Goal: Task Accomplishment & Management: Complete application form

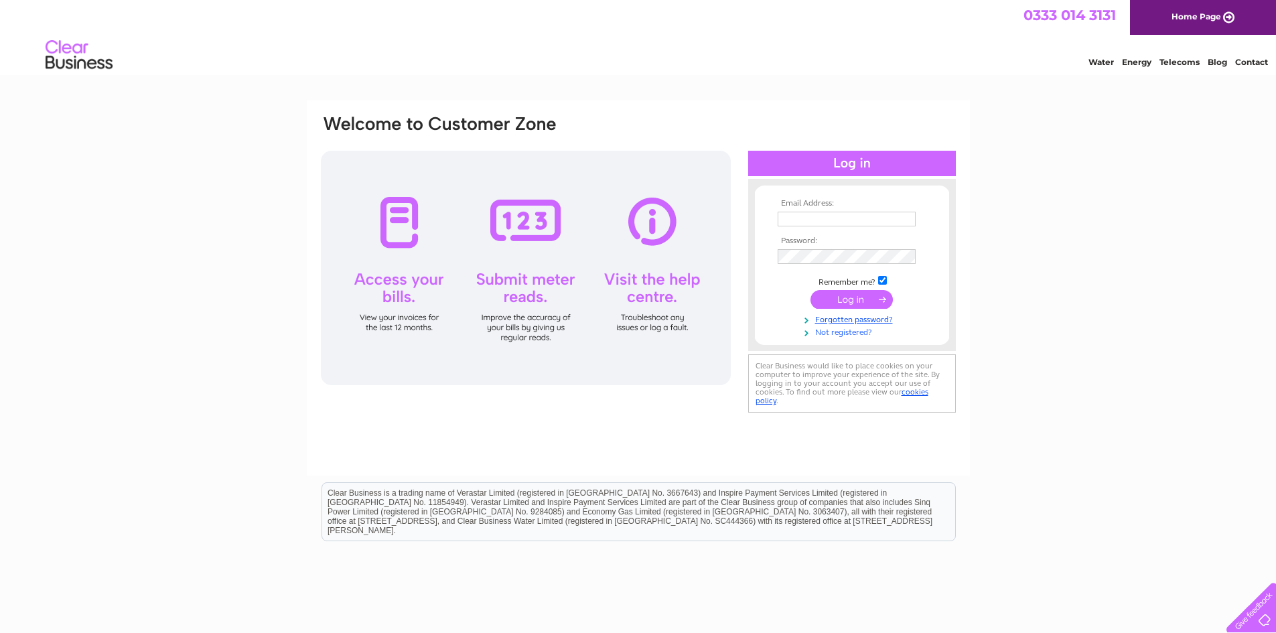
click at [855, 332] on link "Not registered?" at bounding box center [854, 331] width 152 height 13
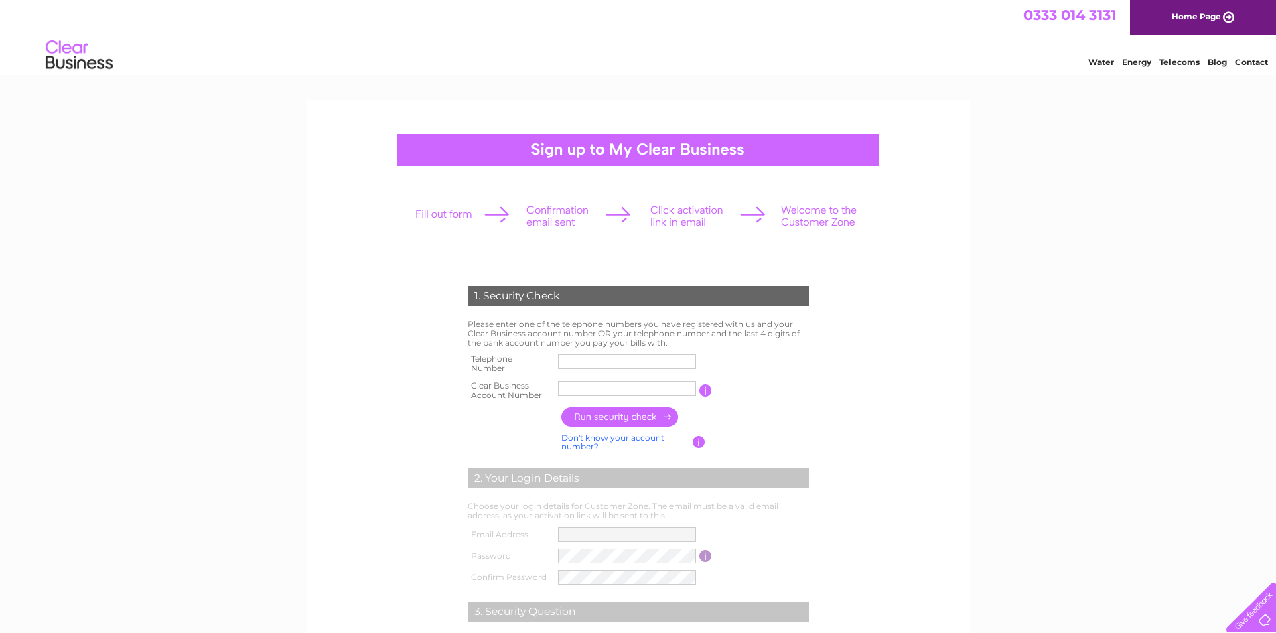
click at [583, 360] on input "text" at bounding box center [627, 361] width 138 height 15
click at [707, 391] on input "button" at bounding box center [707, 391] width 13 height 12
click at [912, 450] on form "1. Security Check Please enter one of the telephone numbers you have registered…" at bounding box center [639, 509] width 638 height 501
click at [607, 441] on link "Don't know your account number?" at bounding box center [612, 442] width 103 height 19
click at [610, 441] on link "Don't know your bank account number?" at bounding box center [623, 442] width 125 height 19
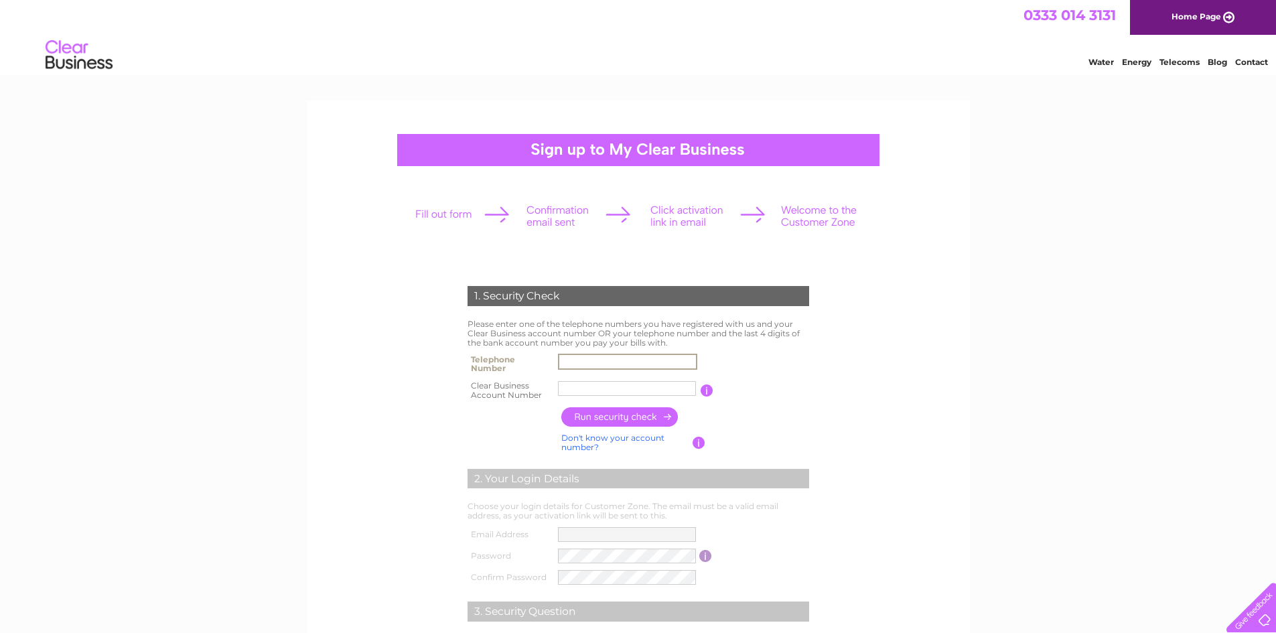
click at [575, 360] on input "text" at bounding box center [627, 362] width 139 height 16
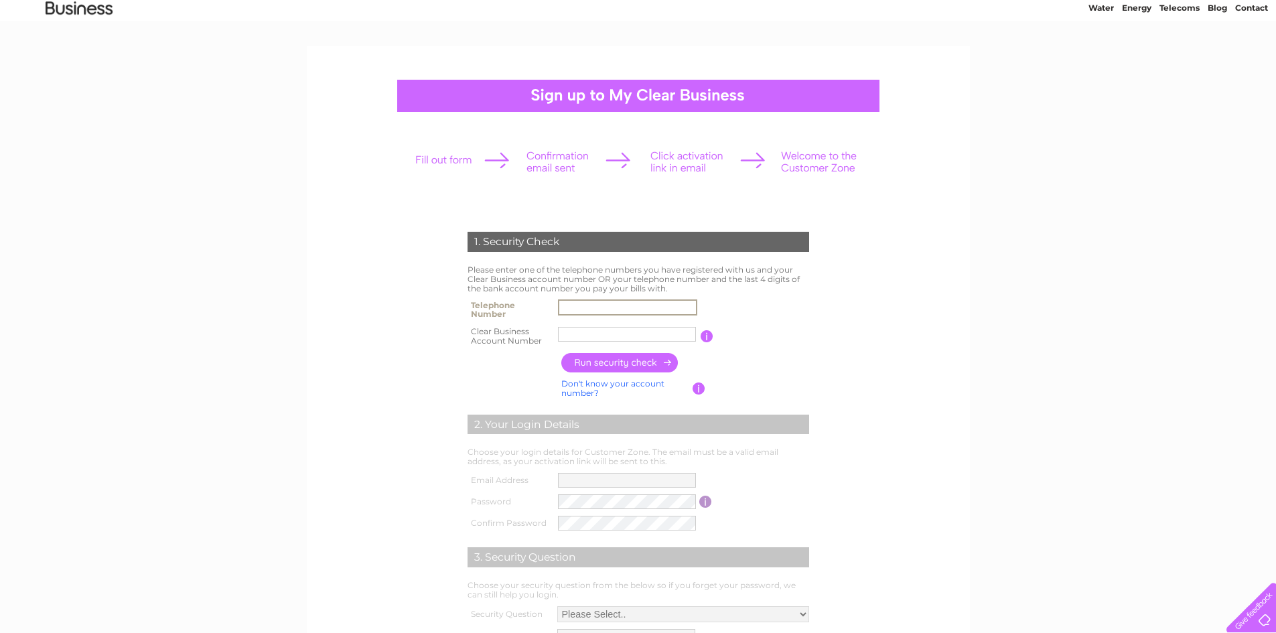
scroll to position [268, 0]
